Goal: Transaction & Acquisition: Purchase product/service

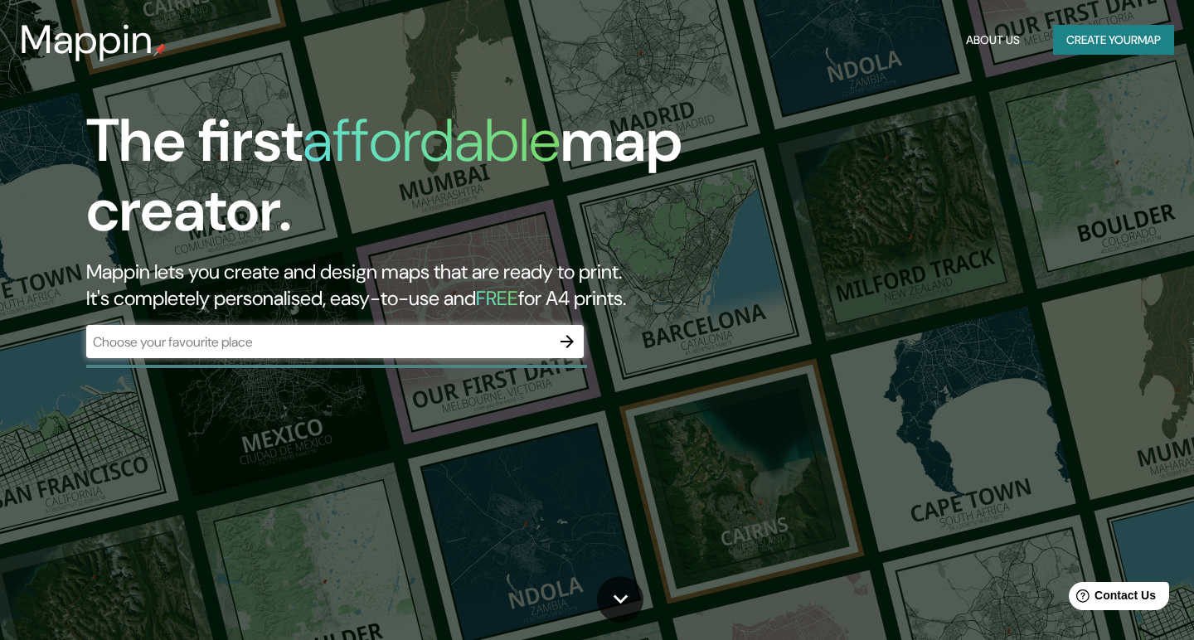
click at [605, 297] on h2 "Mappin lets you create and design maps that are ready to print. It's completely…" at bounding box center [384, 285] width 597 height 53
drag, startPoint x: 605, startPoint y: 297, endPoint x: 680, endPoint y: 297, distance: 74.6
click at [680, 297] on h2 "Mappin lets you create and design maps that are ready to print. It's completely…" at bounding box center [384, 285] width 597 height 53
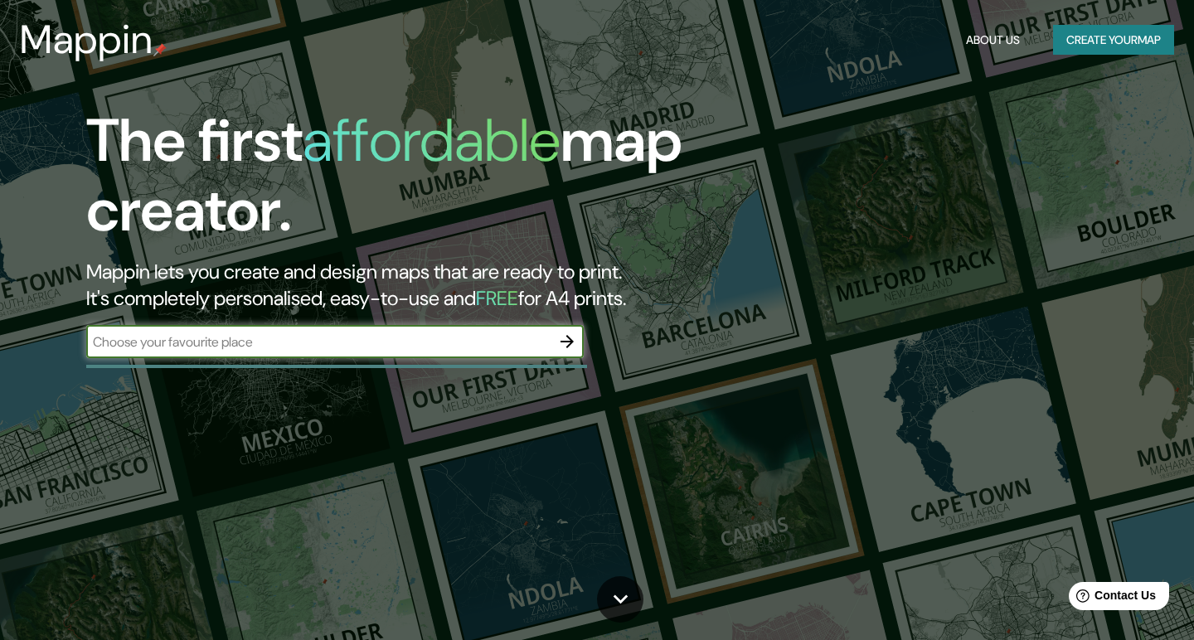
click at [189, 343] on input "text" at bounding box center [318, 341] width 464 height 19
type input "[GEOGRAPHIC_DATA]"
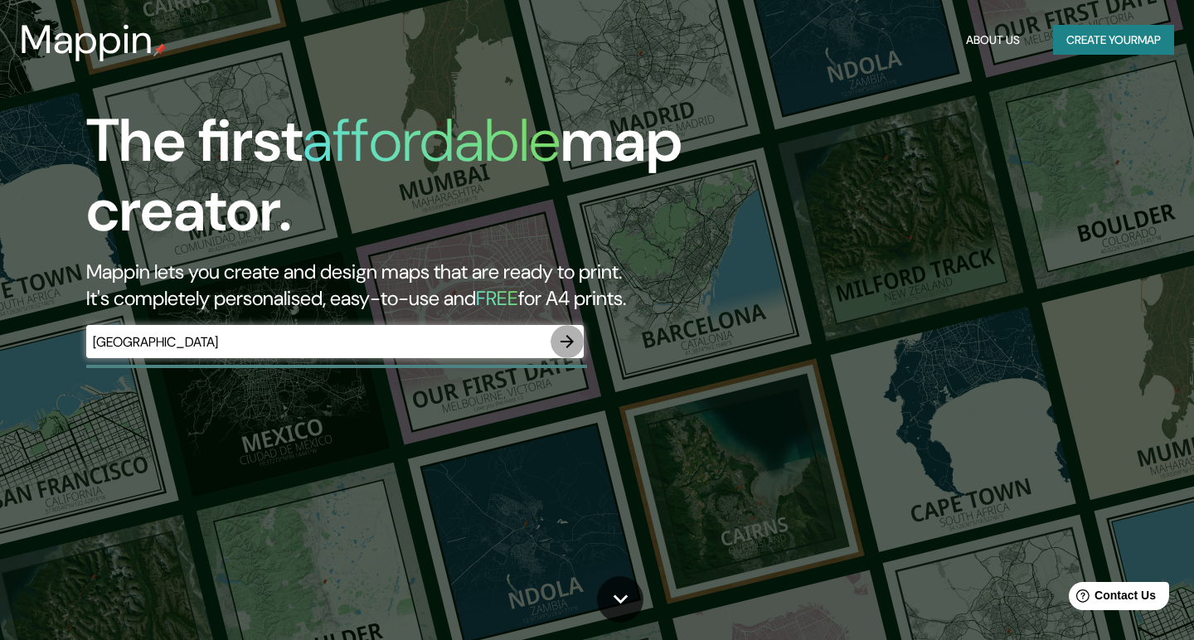
click at [575, 340] on icon "button" at bounding box center [567, 342] width 20 height 20
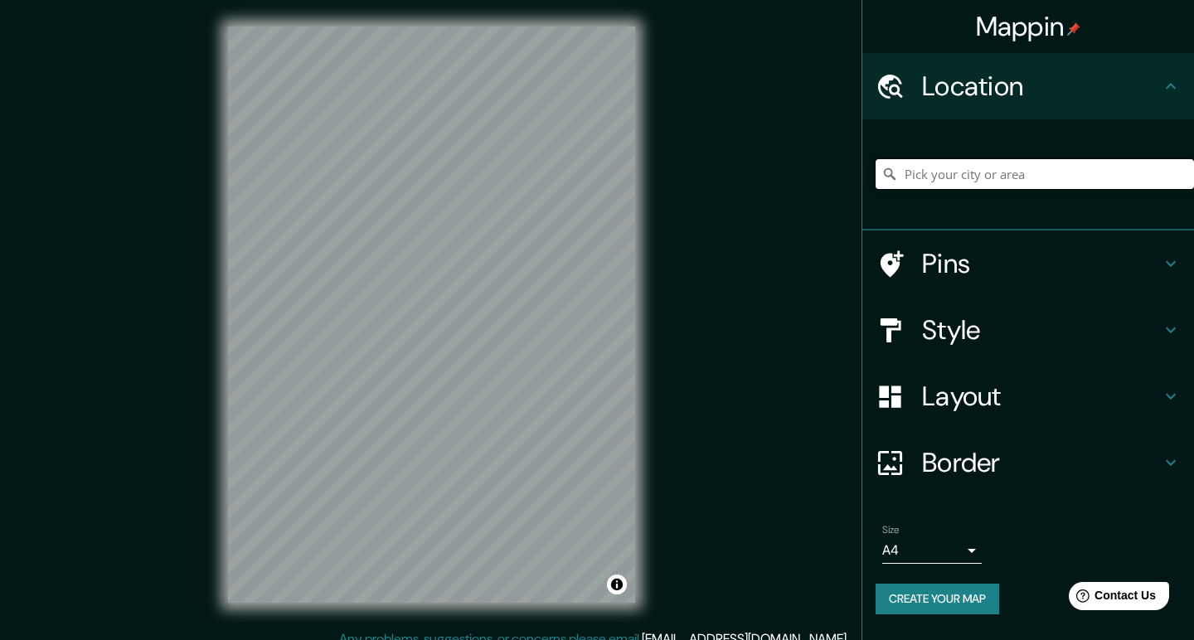
click at [963, 170] on input "Pick your city or area" at bounding box center [1034, 174] width 318 height 30
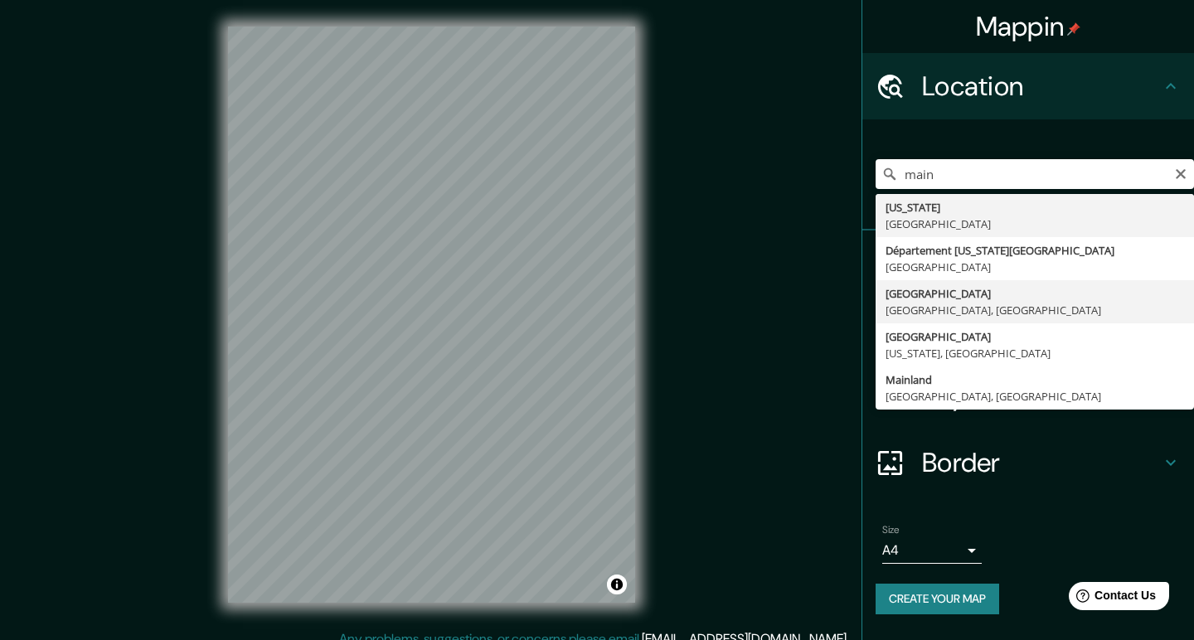
type input "[GEOGRAPHIC_DATA], [GEOGRAPHIC_DATA], [GEOGRAPHIC_DATA]"
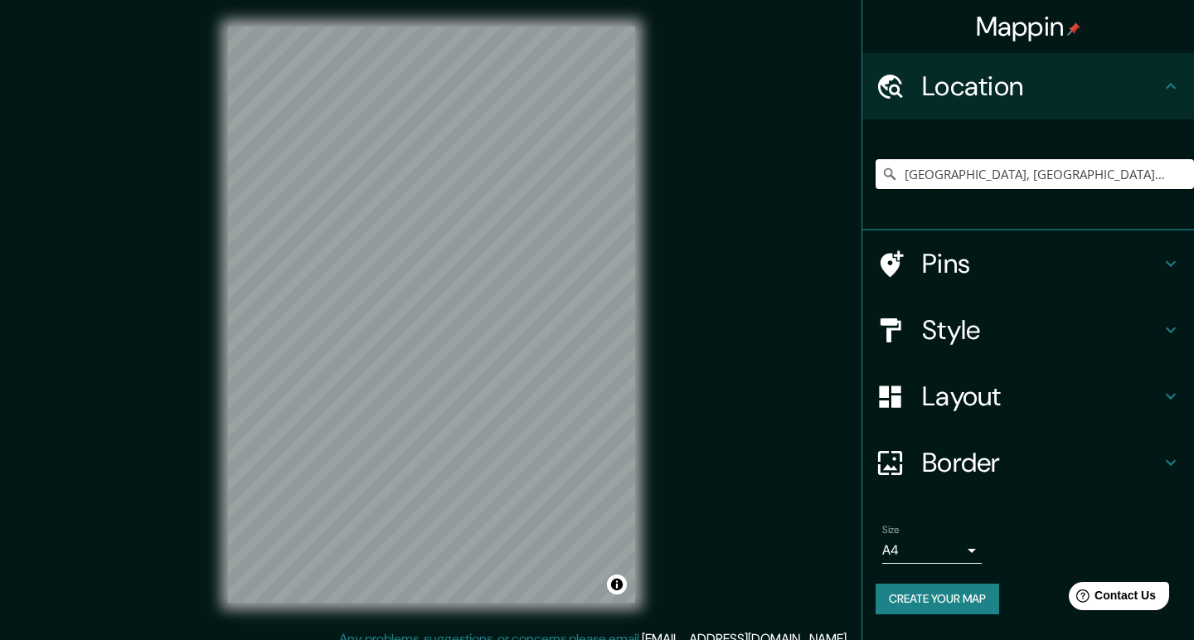
scroll to position [1, 0]
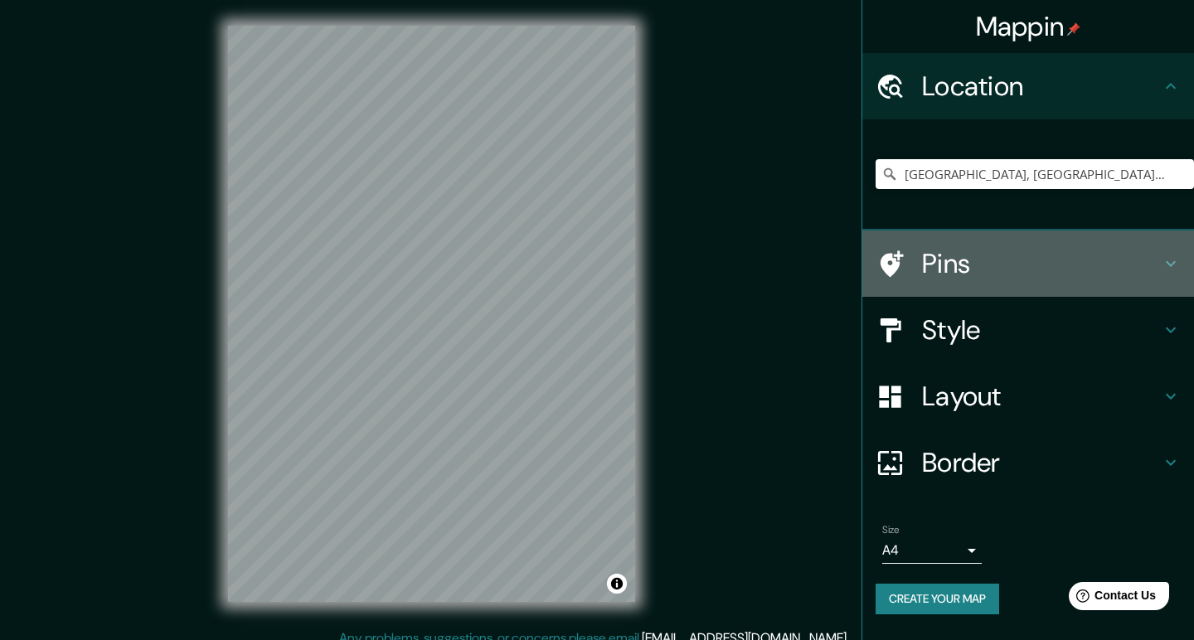
click at [992, 262] on h4 "Pins" at bounding box center [1041, 263] width 239 height 33
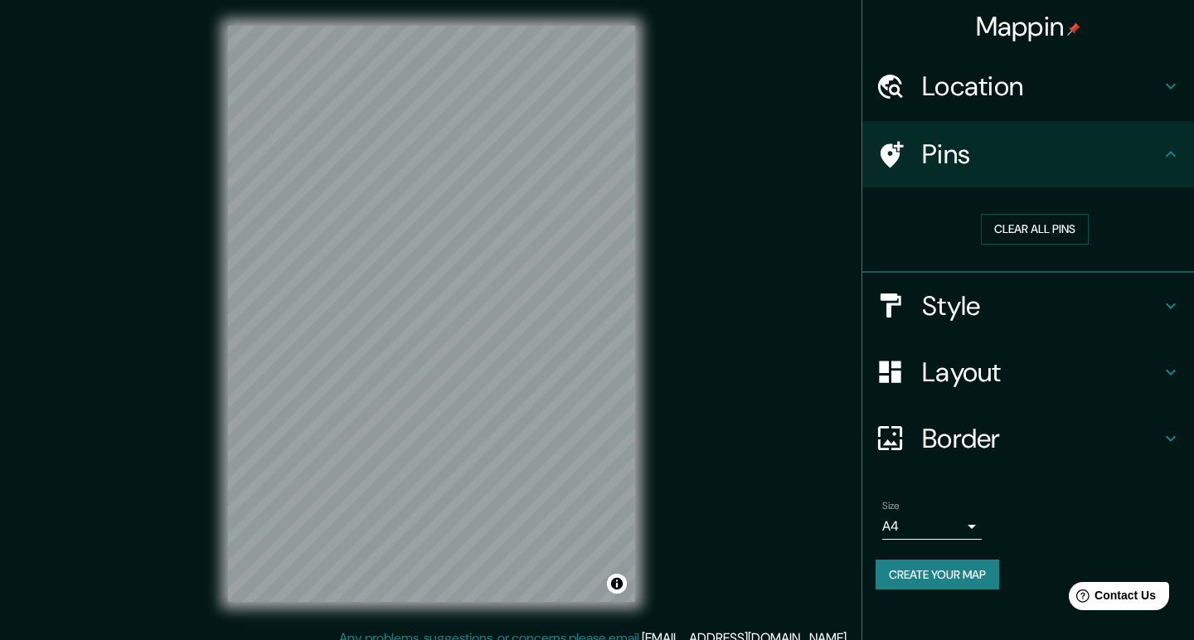
click at [998, 85] on h4 "Location" at bounding box center [1041, 86] width 239 height 33
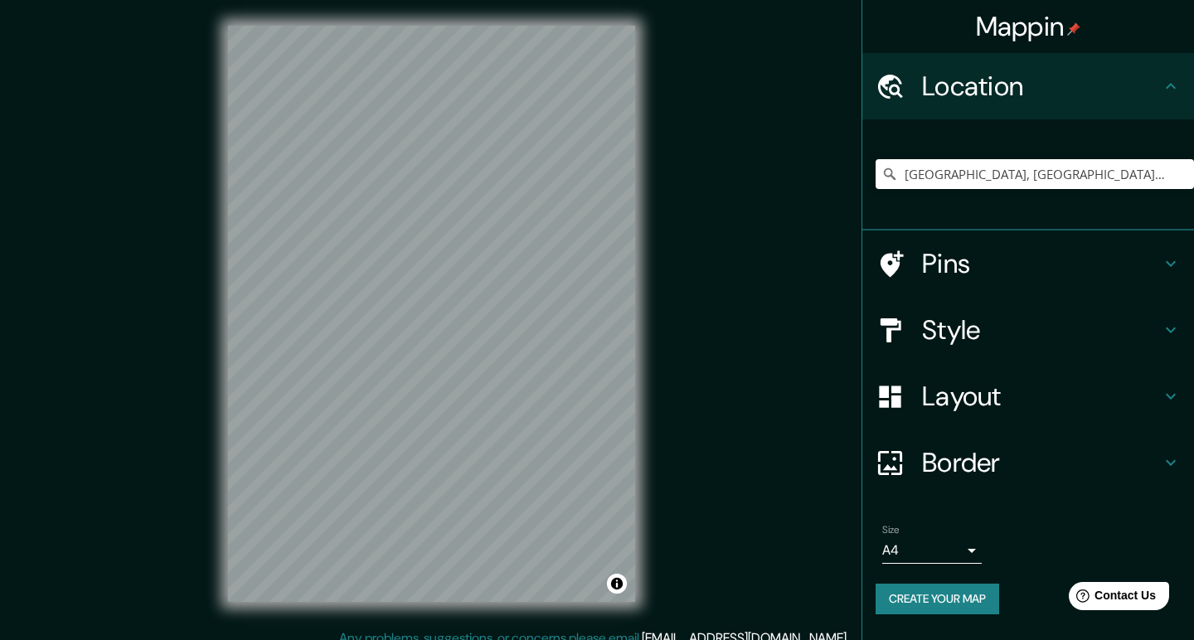
click at [992, 327] on h4 "Style" at bounding box center [1041, 329] width 239 height 33
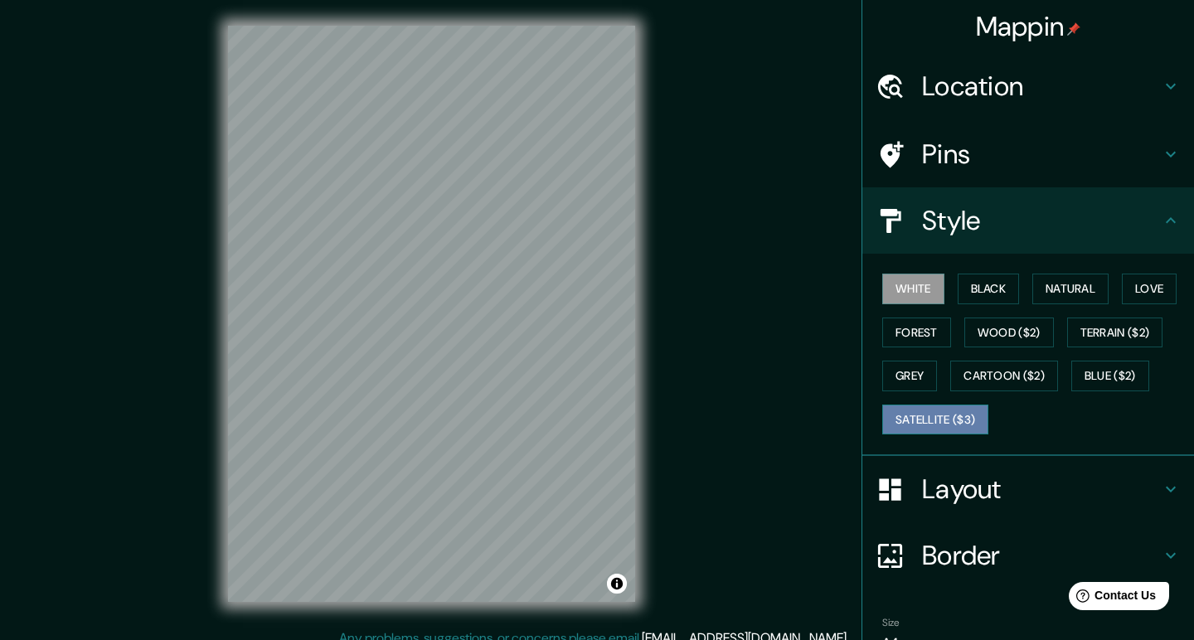
click at [960, 408] on button "Satellite ($3)" at bounding box center [935, 420] width 106 height 31
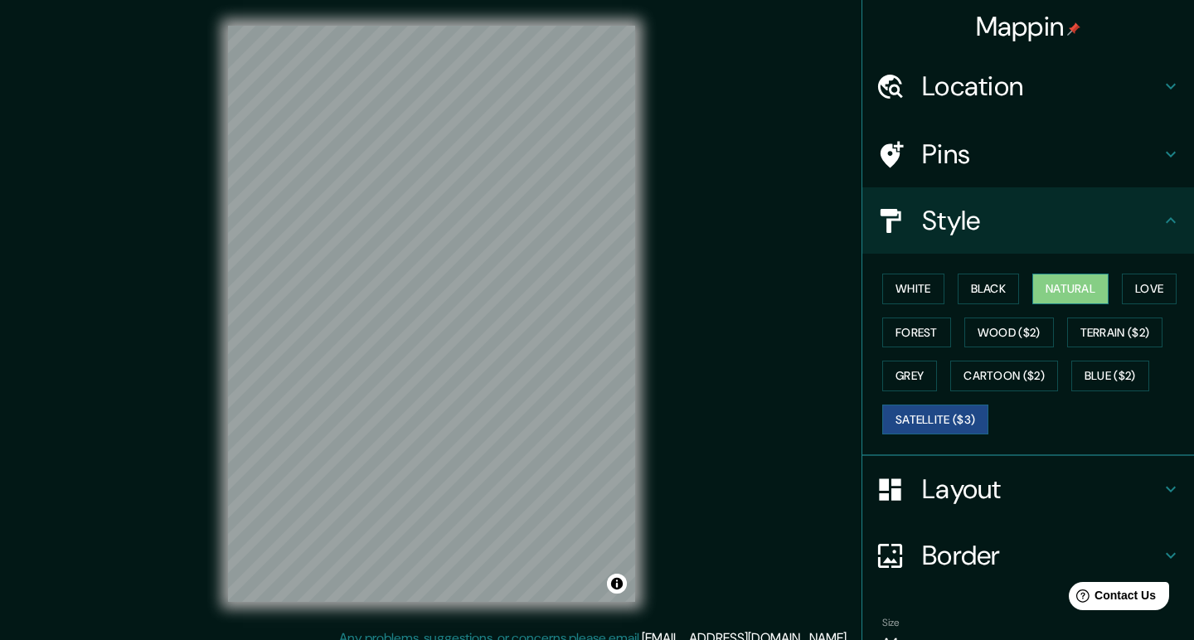
click at [1055, 286] on button "Natural" at bounding box center [1070, 289] width 76 height 31
click at [1145, 281] on button "Love" at bounding box center [1149, 289] width 55 height 31
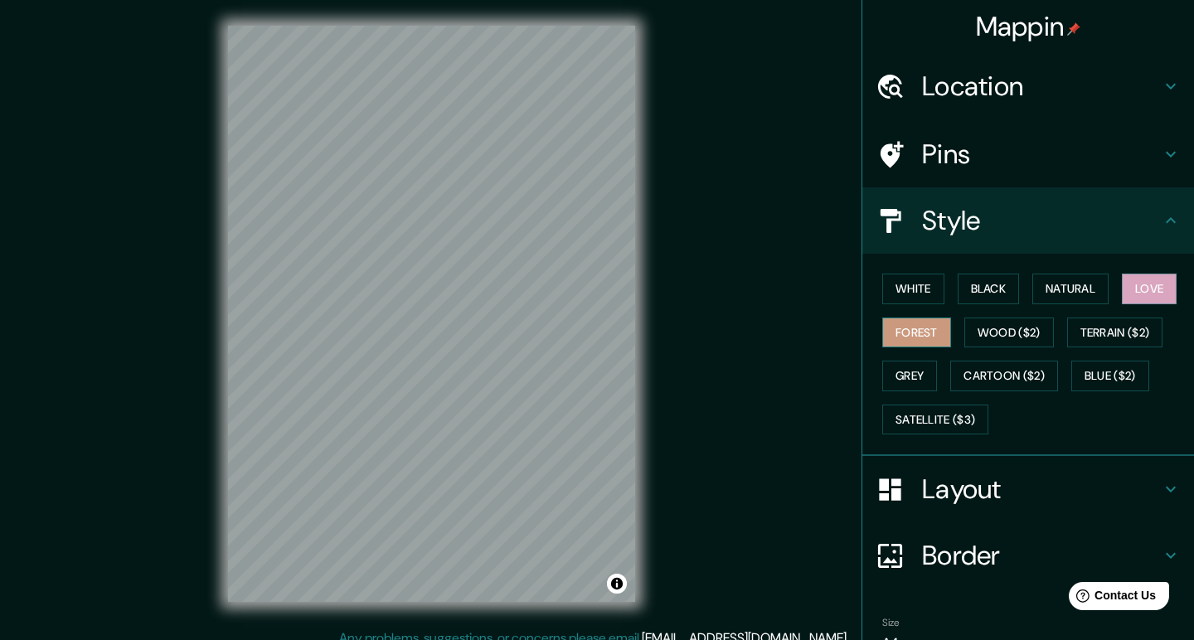
click at [908, 324] on button "Forest" at bounding box center [916, 333] width 69 height 31
click at [982, 281] on button "Black" at bounding box center [989, 289] width 62 height 31
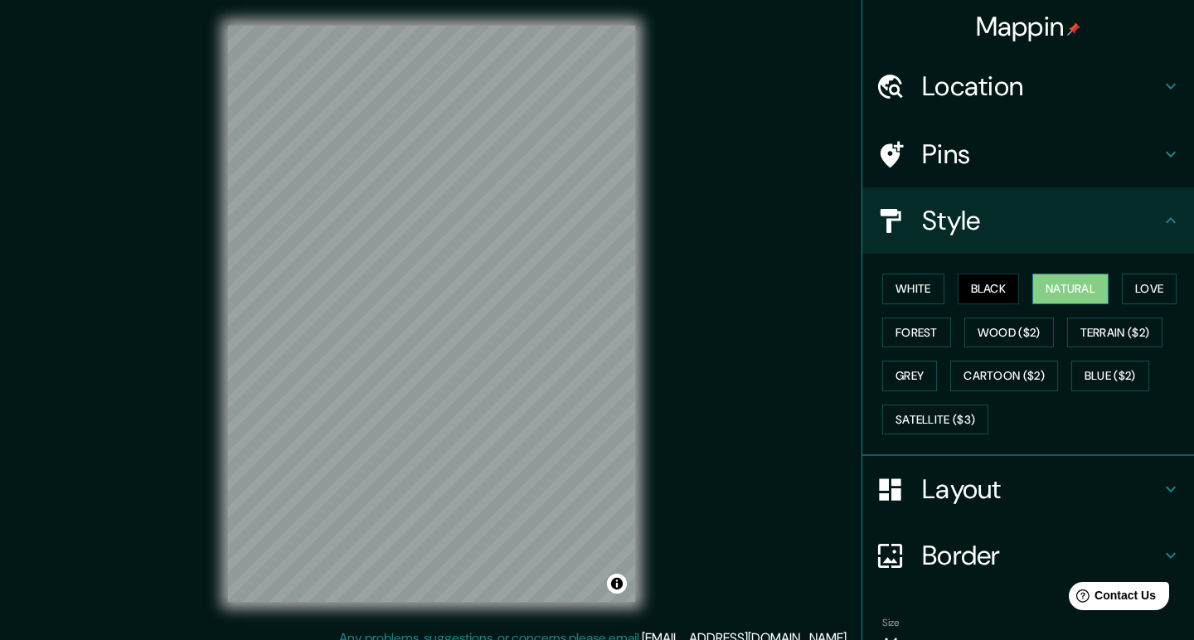
click at [1056, 281] on button "Natural" at bounding box center [1070, 289] width 76 height 31
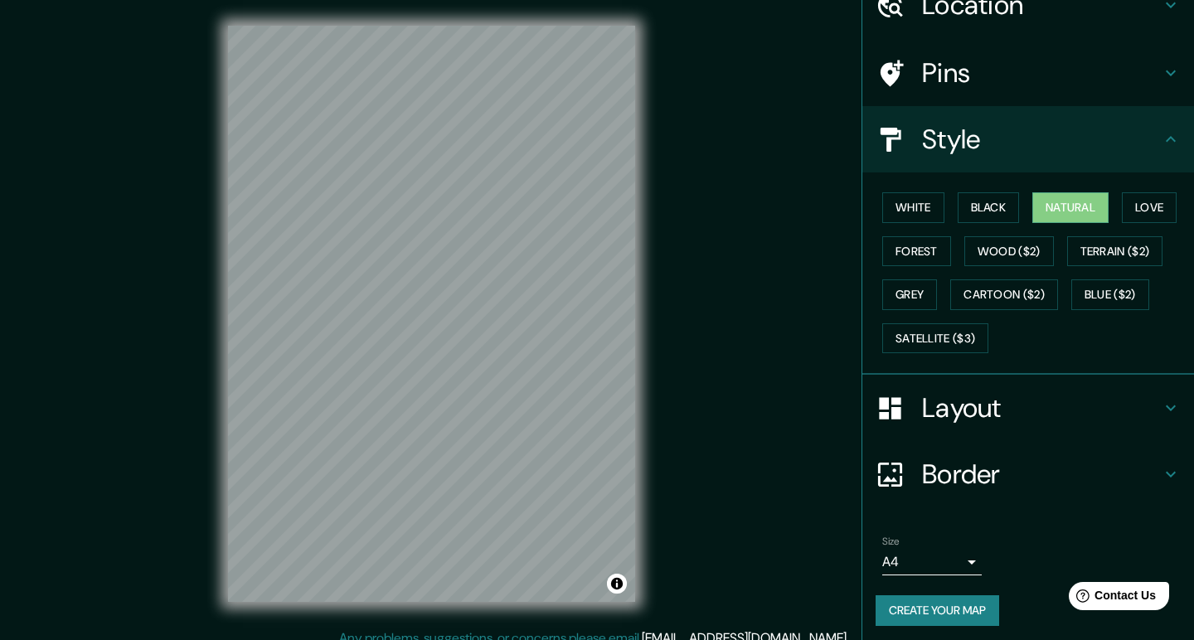
scroll to position [80, 0]
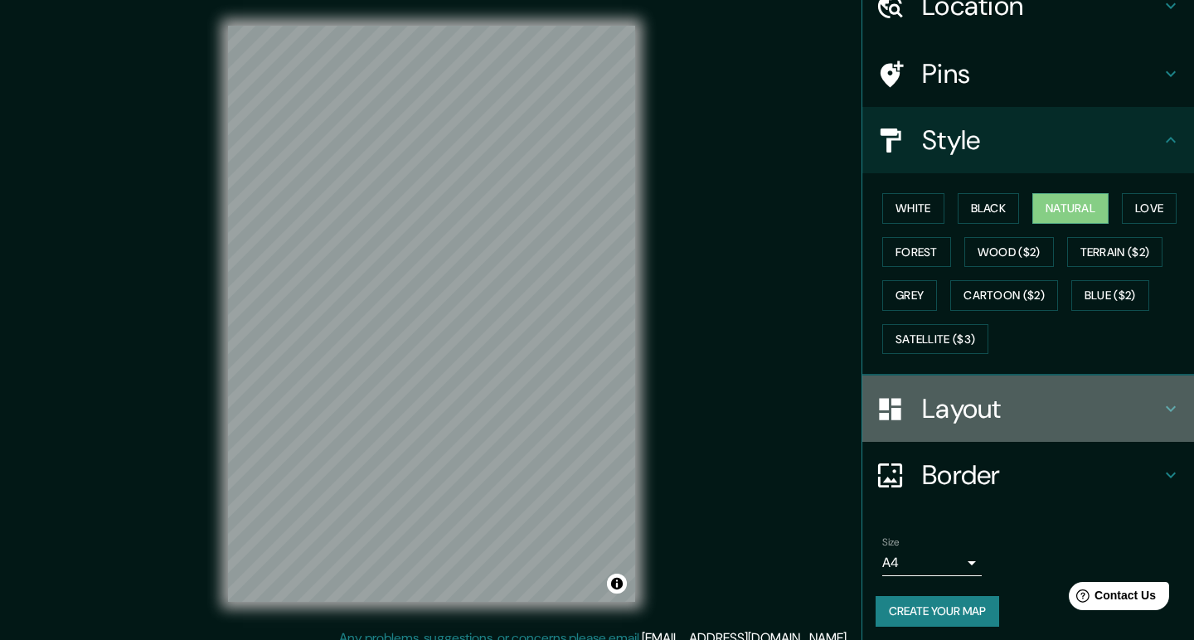
click at [1073, 403] on h4 "Layout" at bounding box center [1041, 408] width 239 height 33
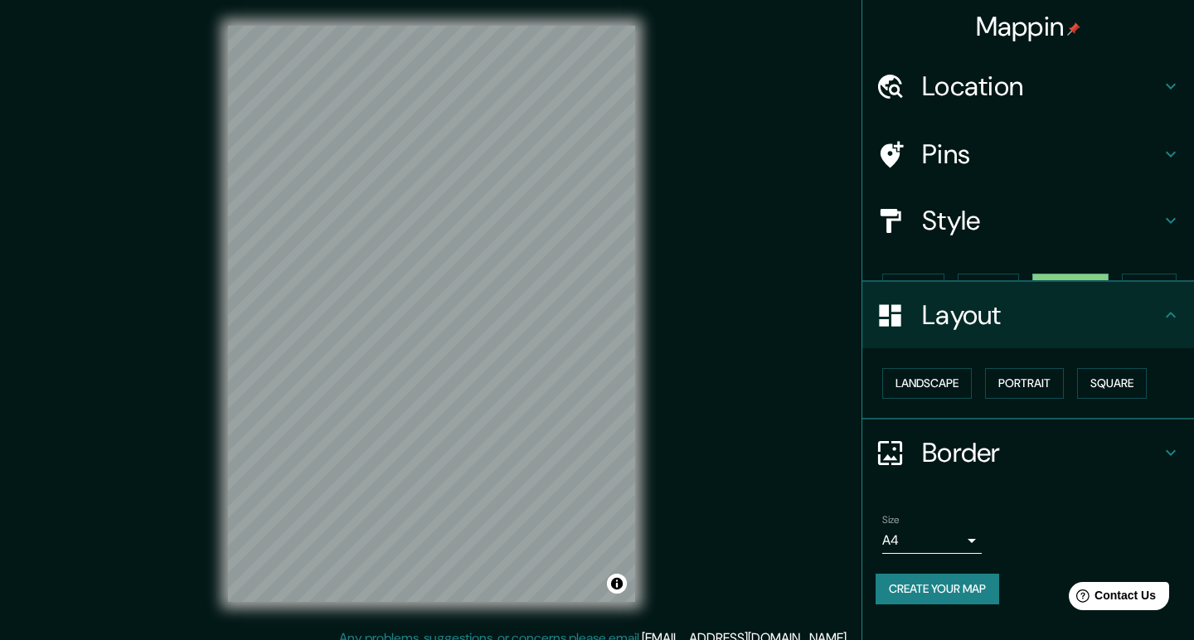
scroll to position [0, 0]
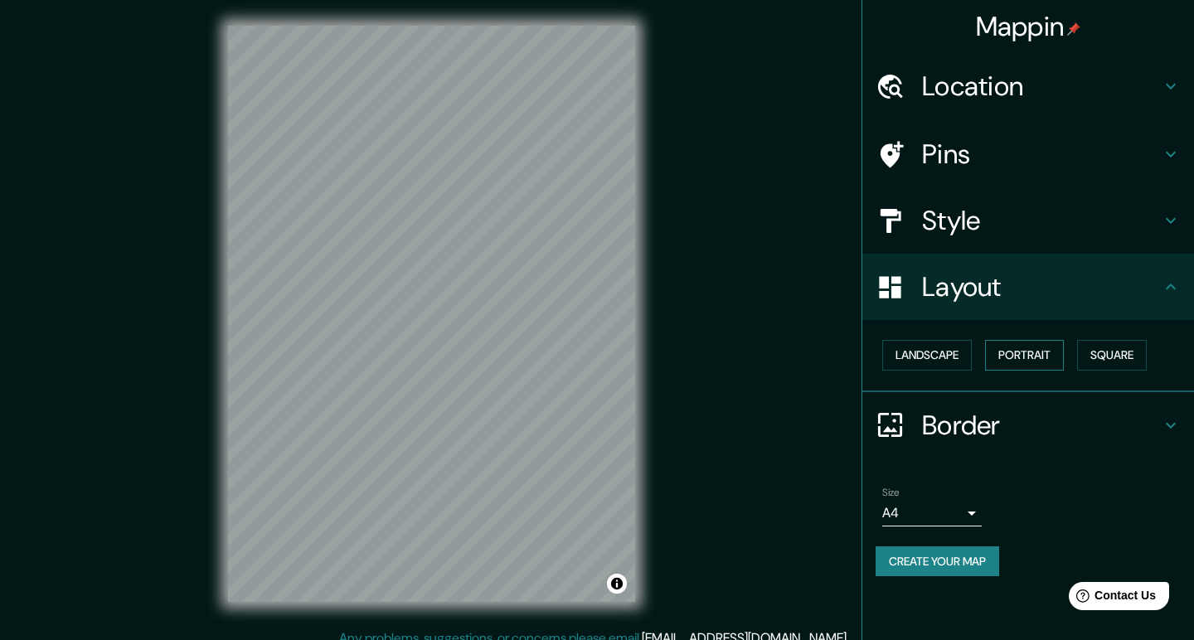
click at [1020, 356] on button "Portrait" at bounding box center [1024, 355] width 79 height 31
click at [922, 352] on button "Landscape" at bounding box center [927, 355] width 90 height 31
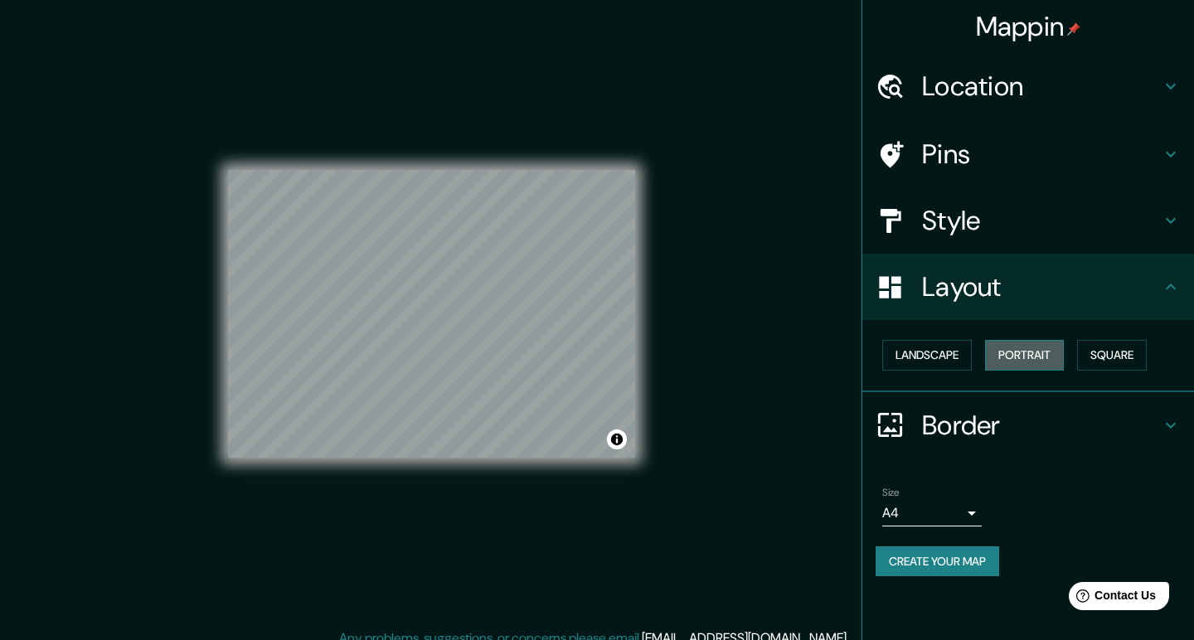
click at [1022, 351] on button "Portrait" at bounding box center [1024, 355] width 79 height 31
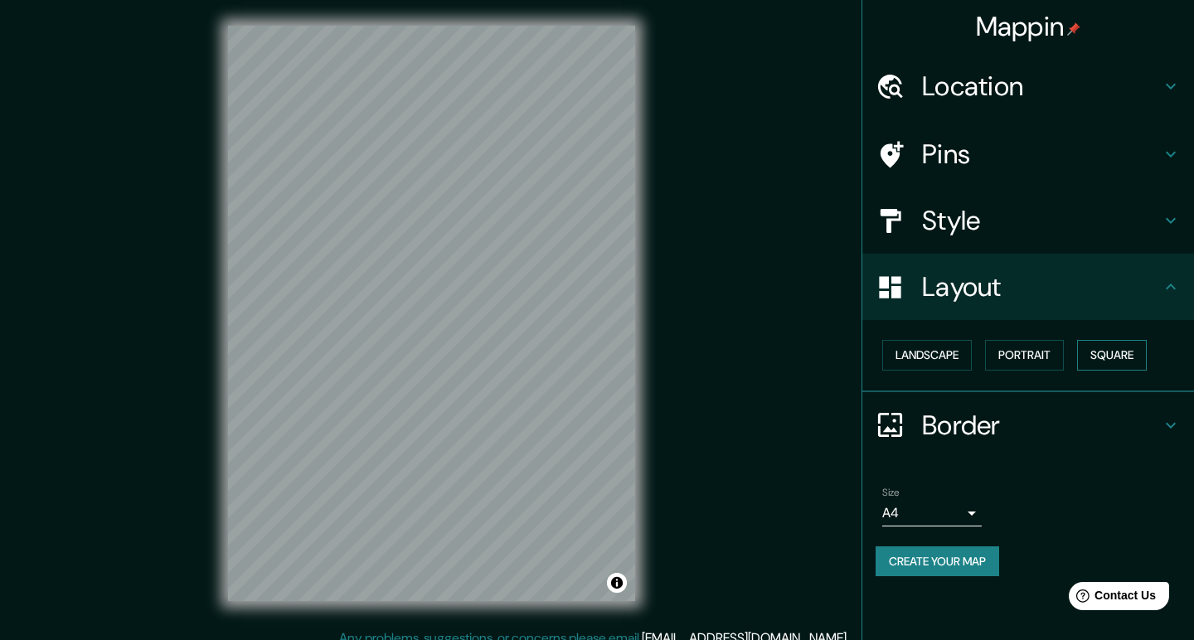
click at [1110, 348] on button "Square" at bounding box center [1112, 355] width 70 height 31
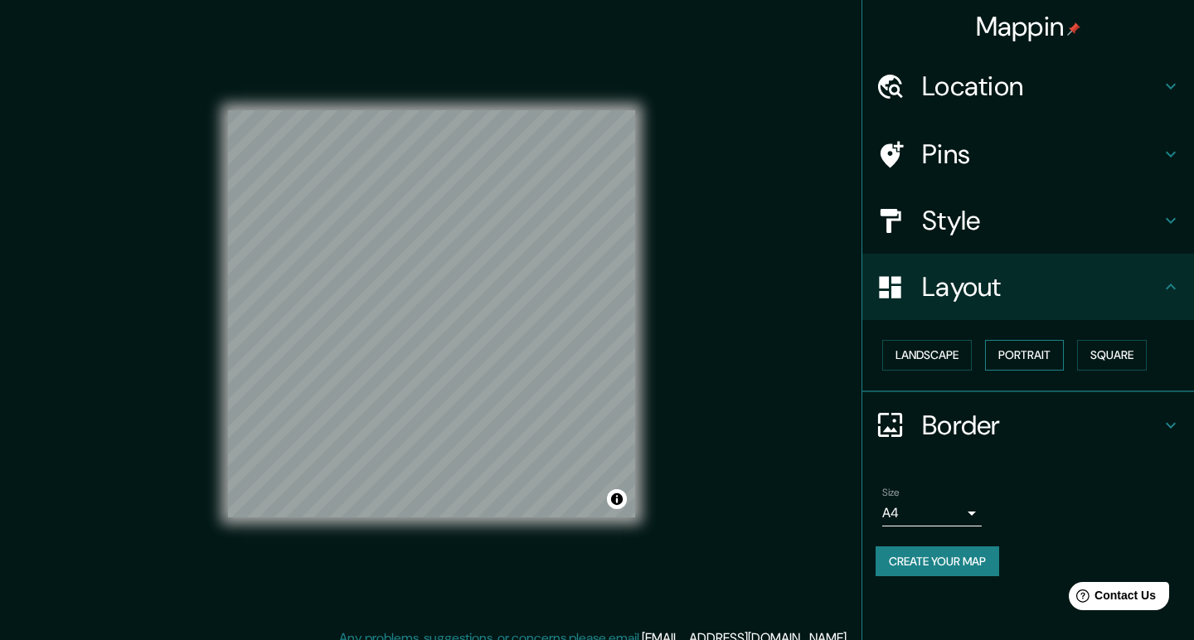
click at [999, 354] on button "Portrait" at bounding box center [1024, 355] width 79 height 31
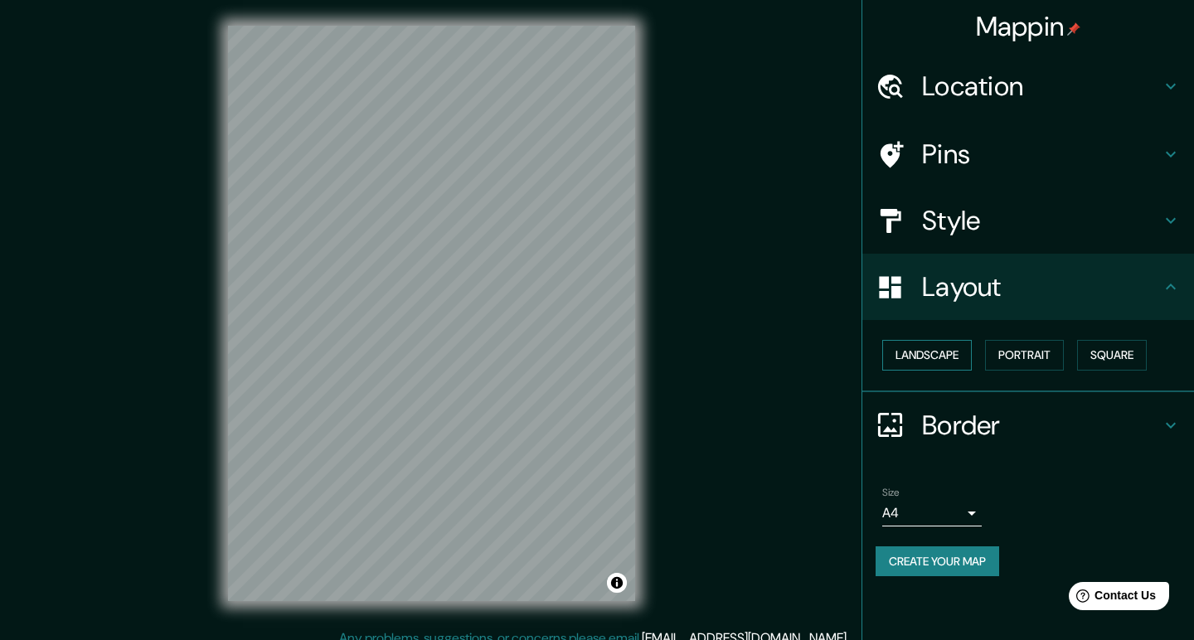
click at [948, 360] on button "Landscape" at bounding box center [927, 355] width 90 height 31
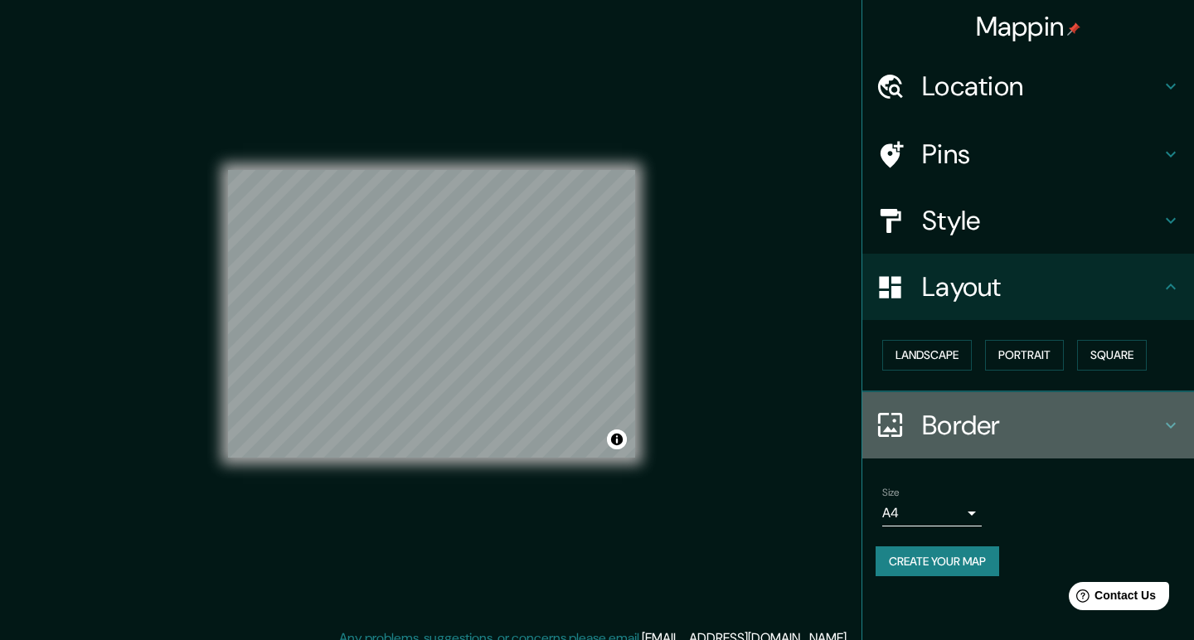
click at [991, 424] on h4 "Border" at bounding box center [1041, 425] width 239 height 33
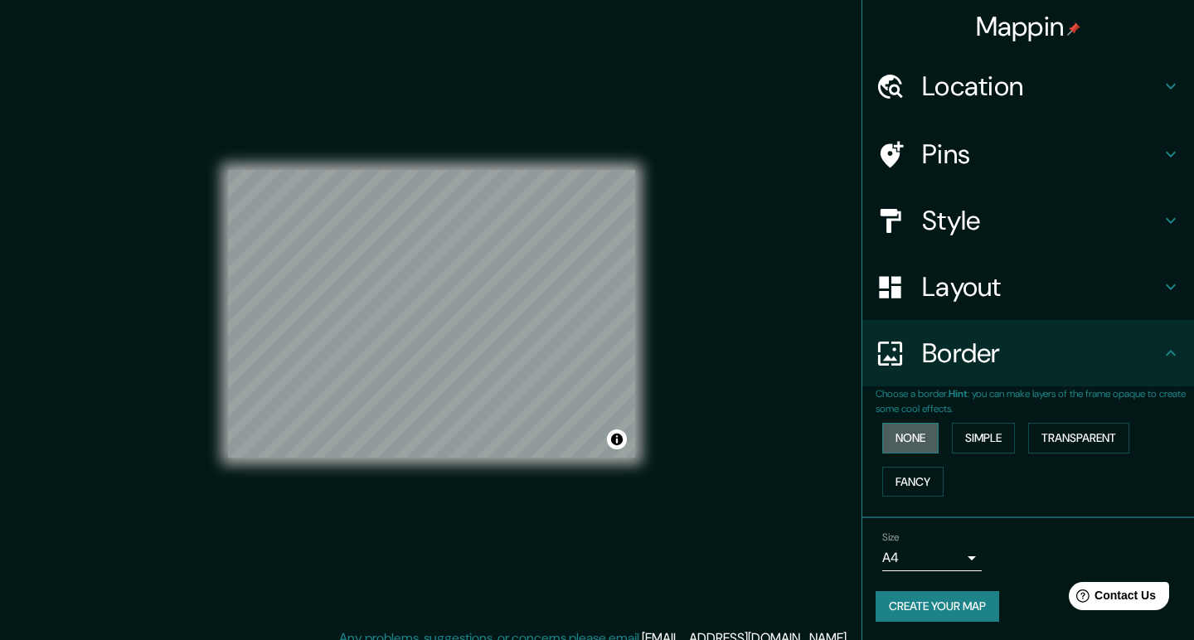
click at [911, 436] on button "None" at bounding box center [910, 438] width 56 height 31
click at [911, 437] on button "None" at bounding box center [910, 438] width 56 height 31
click at [991, 423] on button "Simple" at bounding box center [983, 438] width 63 height 31
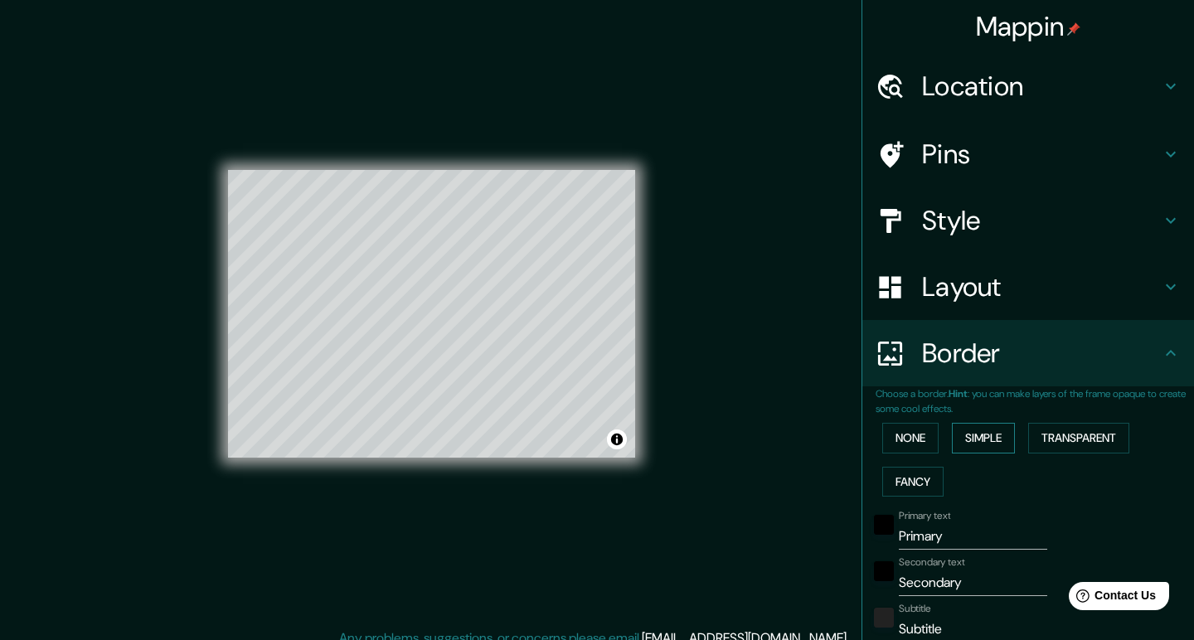
click at [991, 423] on button "Simple" at bounding box center [983, 438] width 63 height 31
type input "196"
type input "39"
click at [912, 434] on button "None" at bounding box center [910, 438] width 56 height 31
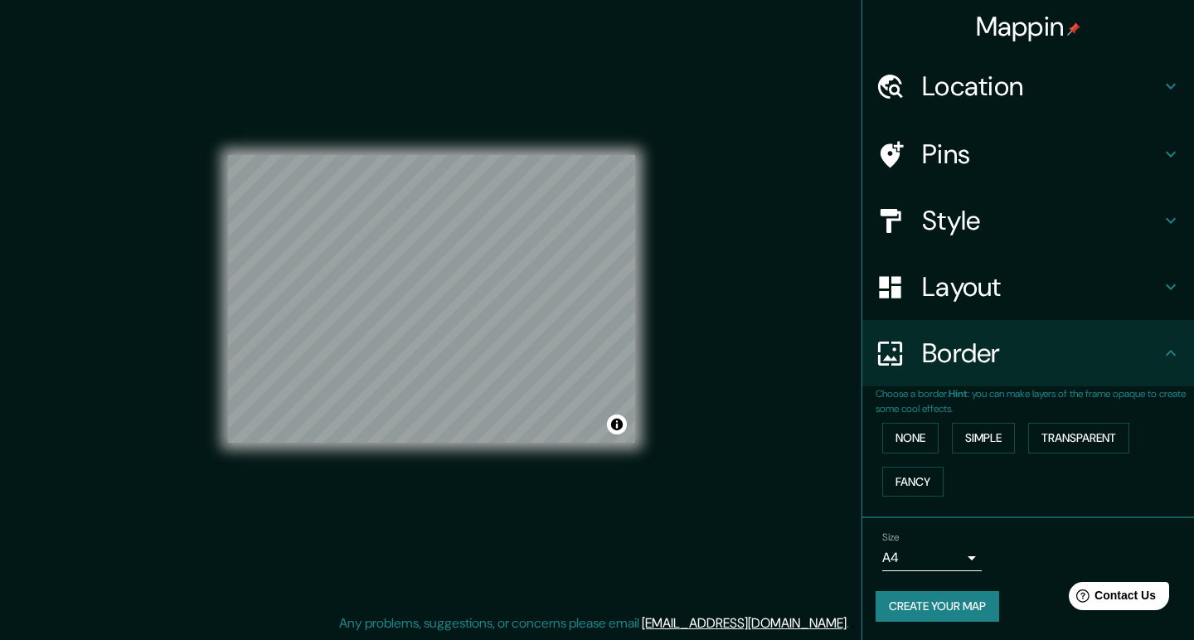
scroll to position [16, 0]
click at [918, 555] on body "Mappin Location [GEOGRAPHIC_DATA], [GEOGRAPHIC_DATA], [GEOGRAPHIC_DATA] Pins St…" at bounding box center [597, 304] width 1194 height 640
click at [929, 605] on li "A1 ($2.50)" at bounding box center [931, 605] width 99 height 30
click at [916, 551] on body "Mappin Location [GEOGRAPHIC_DATA], [GEOGRAPHIC_DATA], [GEOGRAPHIC_DATA] Pins St…" at bounding box center [597, 304] width 1194 height 640
click at [919, 582] on li "A3" at bounding box center [931, 575] width 99 height 30
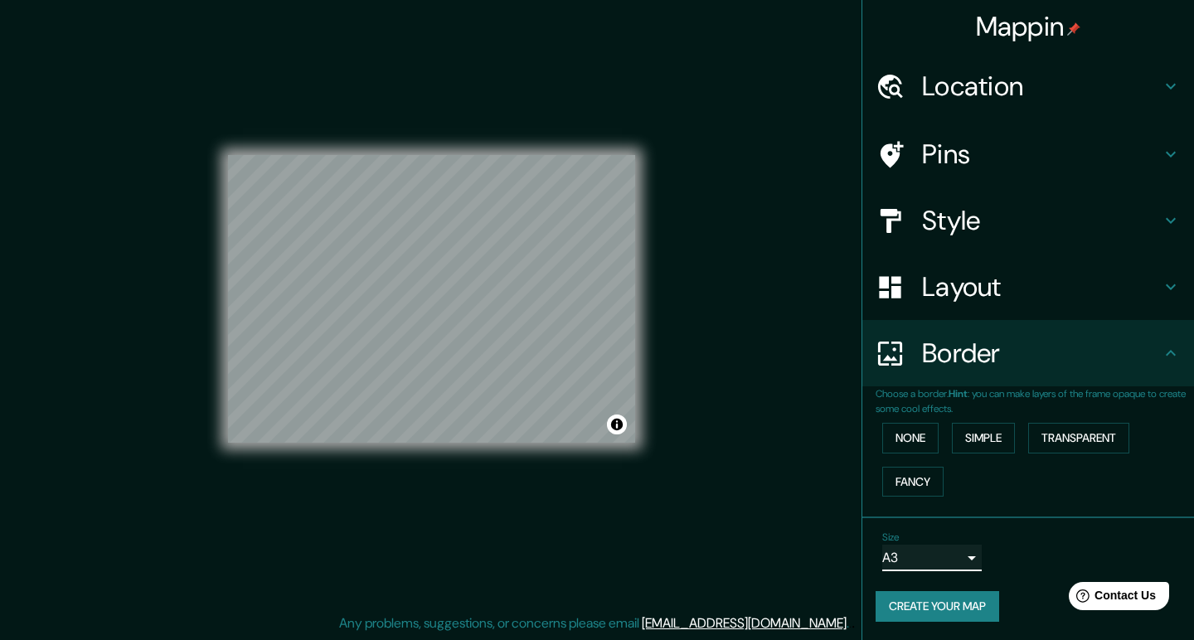
type input "a4"
